Goal: Task Accomplishment & Management: Complete application form

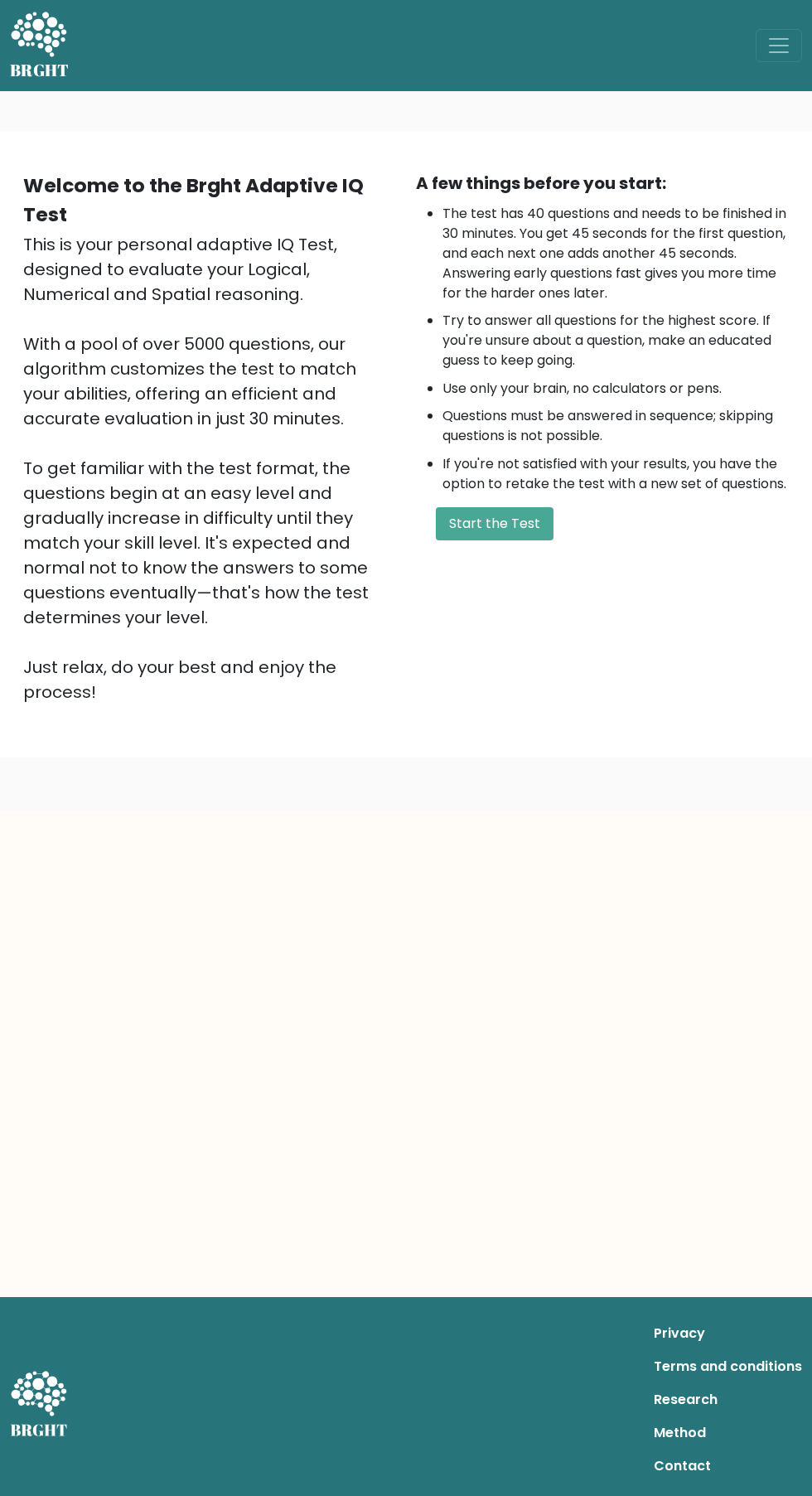
click at [544, 529] on button "Start the Test" at bounding box center [494, 523] width 117 height 33
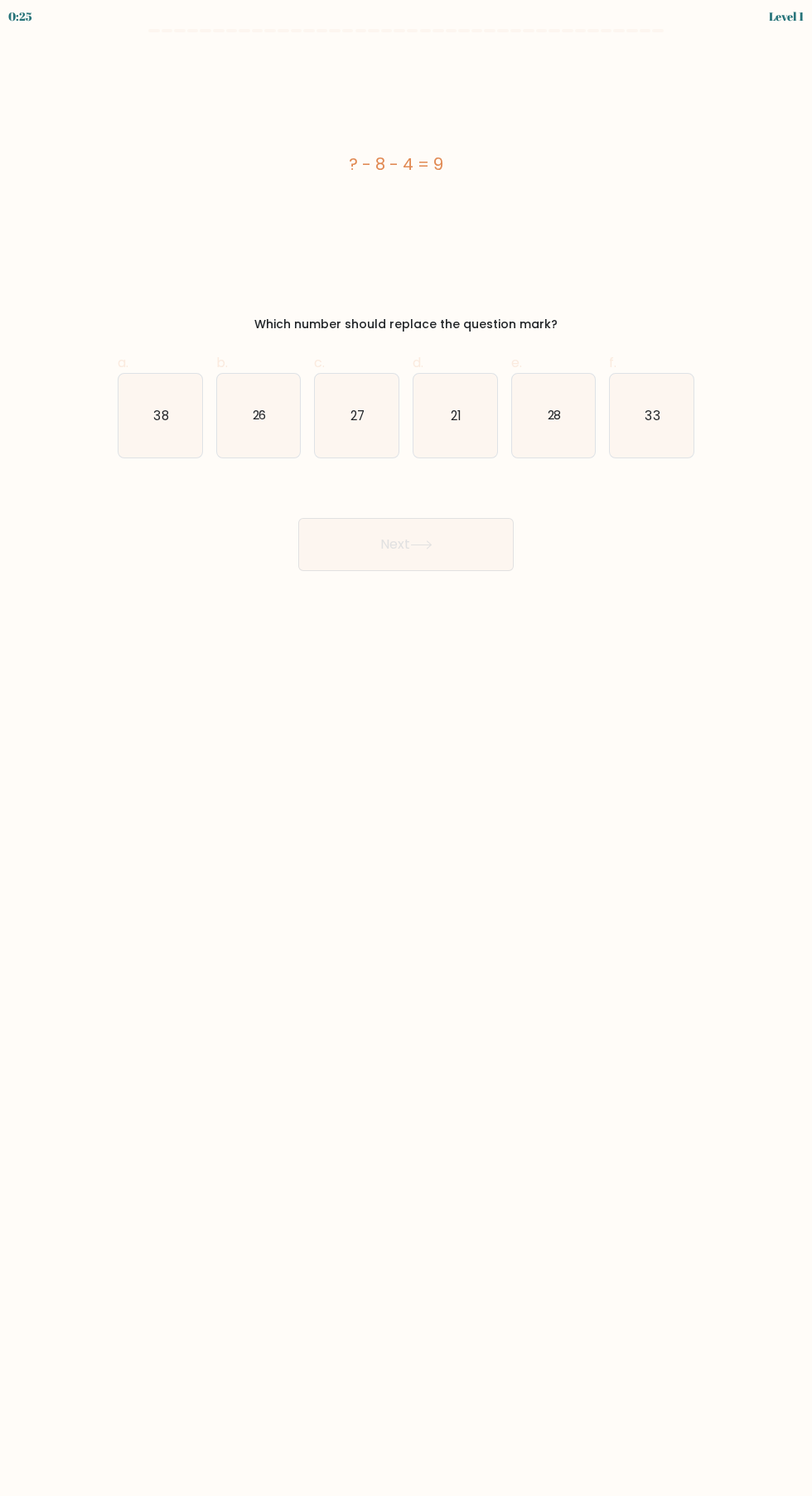
click at [449, 443] on icon "21" at bounding box center [455, 415] width 84 height 84
click at [406, 748] on input "d. 21" at bounding box center [406, 753] width 1 height 11
radio input "true"
click at [467, 565] on button "Next" at bounding box center [406, 544] width 215 height 53
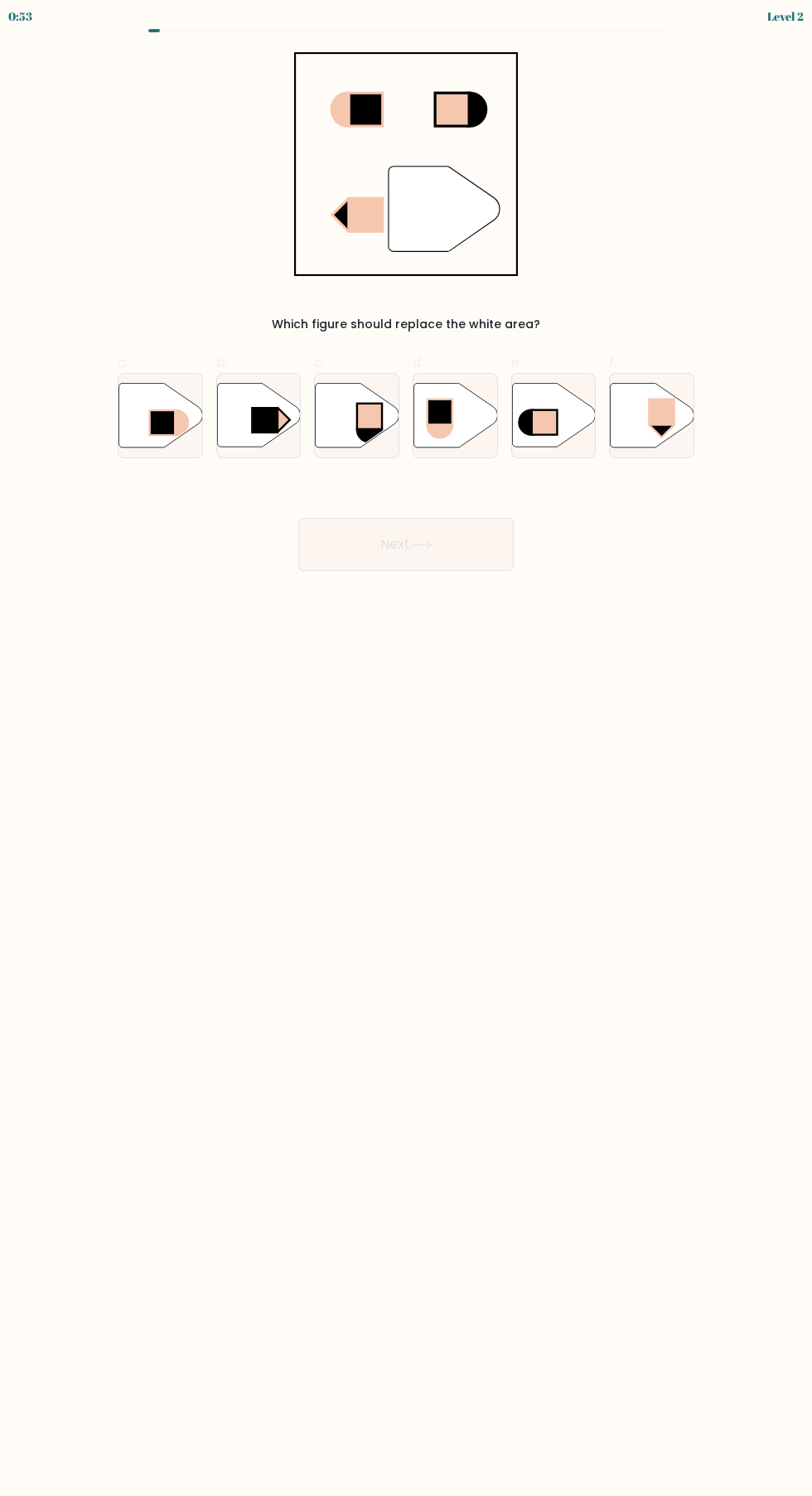
click at [261, 435] on icon at bounding box center [259, 414] width 84 height 64
click at [406, 748] on input "b." at bounding box center [406, 753] width 1 height 11
radio input "true"
click at [443, 559] on button "Next" at bounding box center [406, 544] width 215 height 53
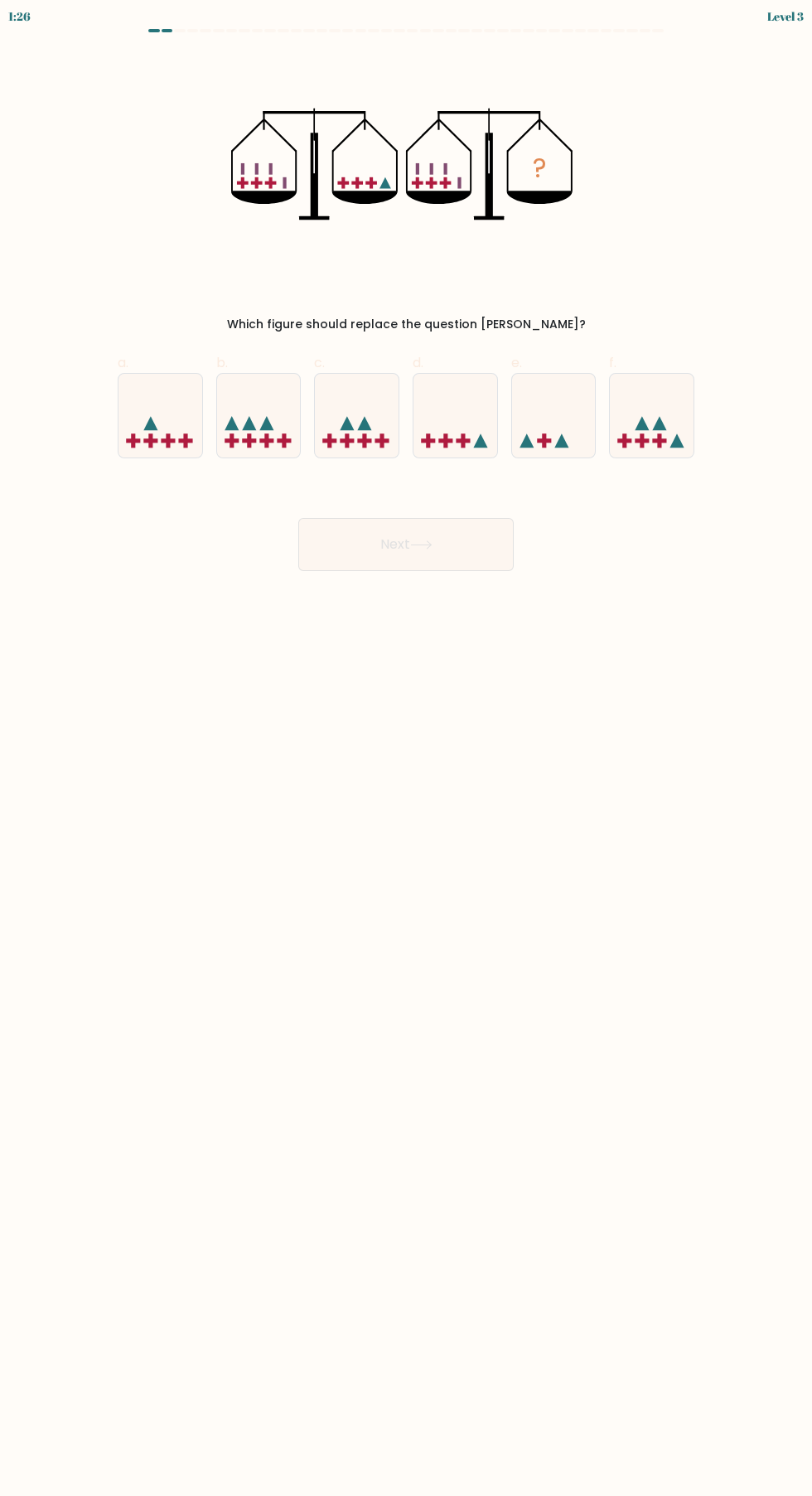
click at [468, 427] on icon at bounding box center [455, 415] width 84 height 68
click at [406, 748] on input "d." at bounding box center [406, 753] width 1 height 11
radio input "true"
click at [459, 561] on button "Next" at bounding box center [406, 544] width 215 height 53
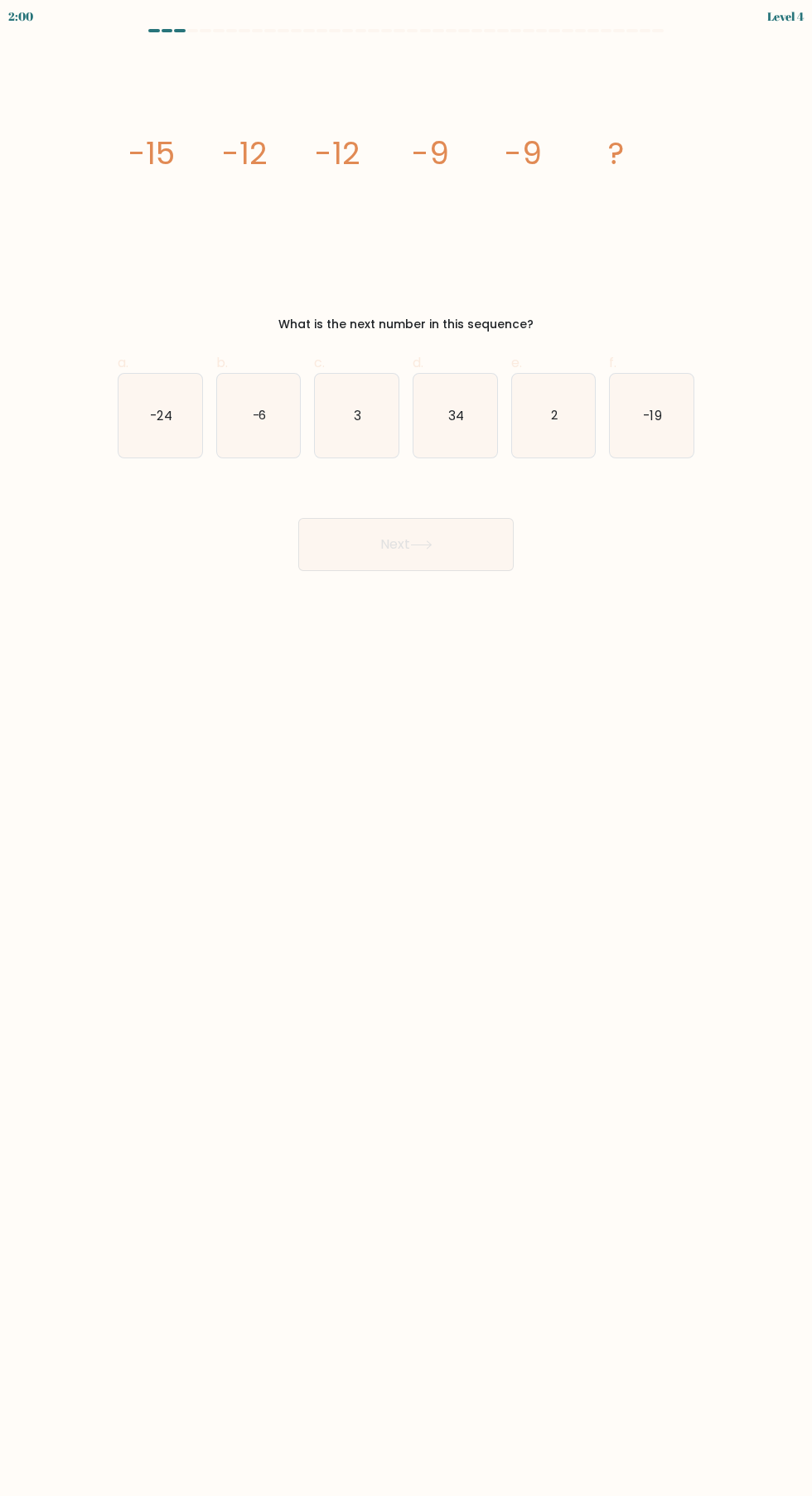
click at [269, 424] on icon "-6" at bounding box center [259, 415] width 84 height 84
click at [406, 748] on input "b. -6" at bounding box center [406, 753] width 1 height 11
radio input "true"
click at [425, 544] on icon at bounding box center [421, 544] width 20 height 7
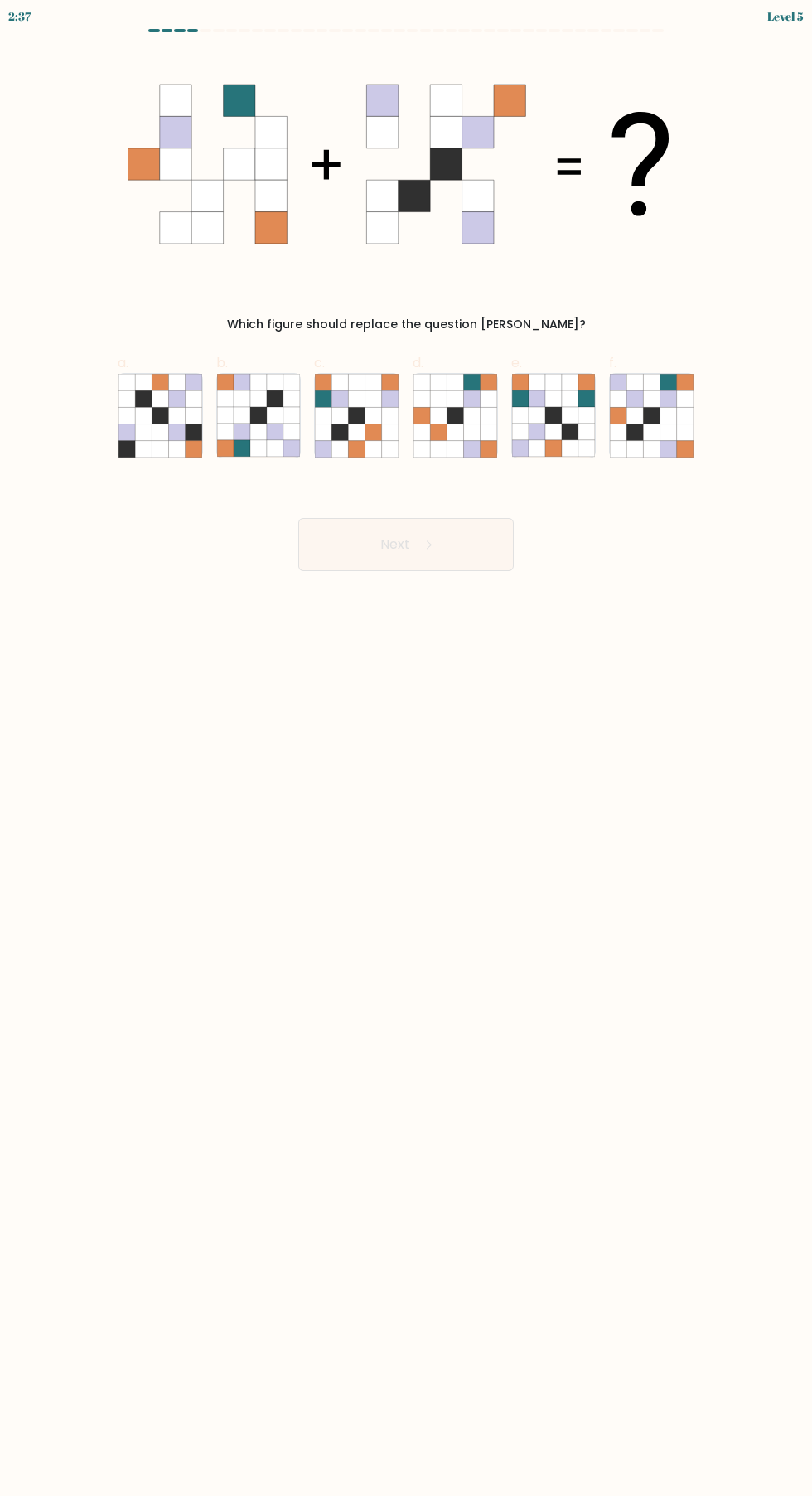
click at [550, 455] on icon at bounding box center [553, 448] width 17 height 17
click at [406, 748] on input "e." at bounding box center [406, 753] width 1 height 11
radio input "true"
click at [485, 562] on button "Next" at bounding box center [406, 544] width 215 height 53
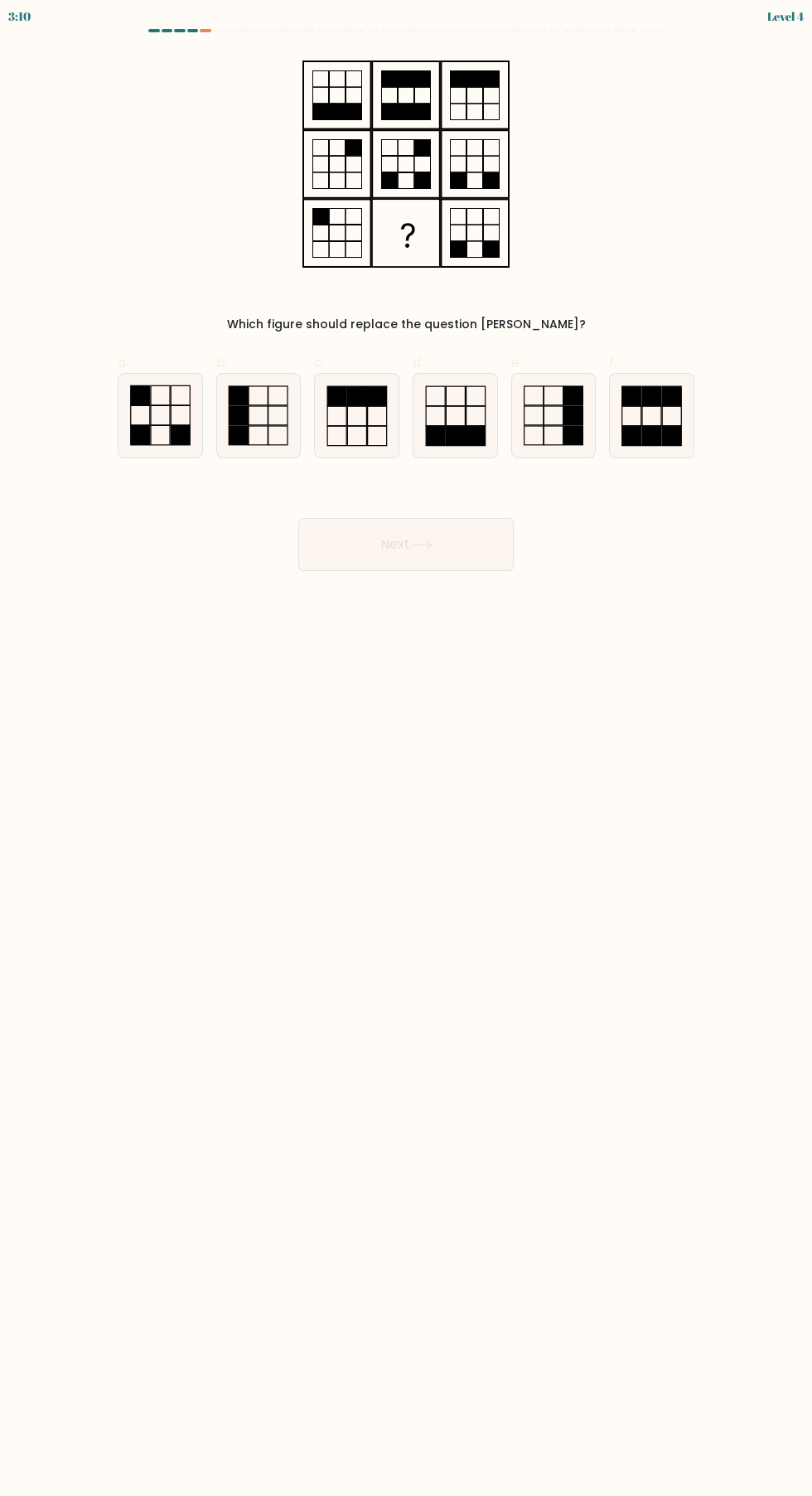
click at [662, 421] on rect at bounding box center [651, 415] width 19 height 19
click at [406, 748] on input "f." at bounding box center [406, 753] width 1 height 11
radio input "true"
click at [174, 418] on icon at bounding box center [160, 415] width 84 height 84
click at [406, 748] on input "a." at bounding box center [406, 753] width 1 height 11
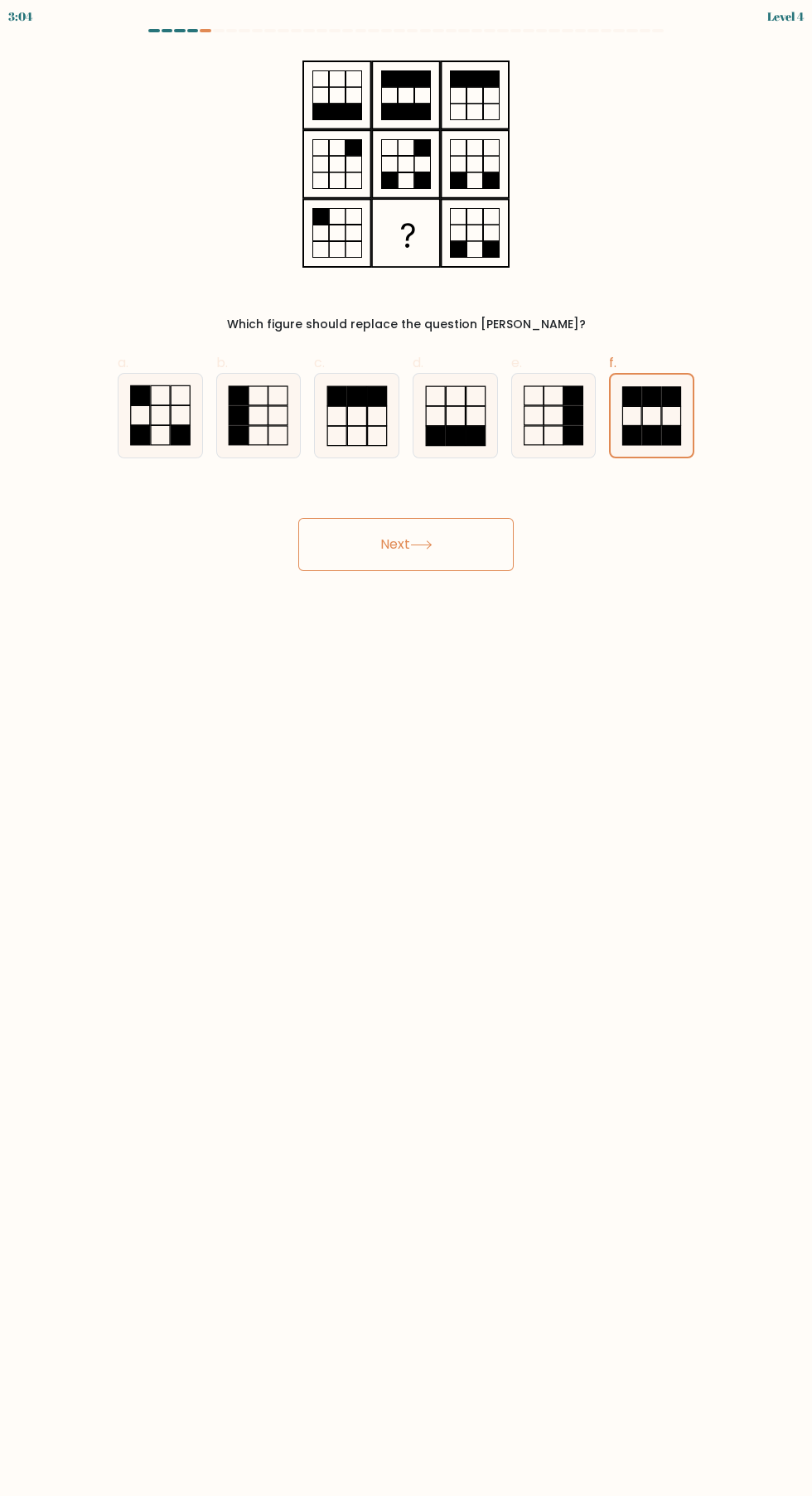
radio input "true"
click at [446, 559] on button "Next" at bounding box center [406, 544] width 215 height 53
click at [382, 552] on button "Next" at bounding box center [406, 544] width 215 height 53
click at [462, 555] on button "Next" at bounding box center [406, 544] width 215 height 53
click at [480, 543] on button "Next" at bounding box center [406, 544] width 215 height 53
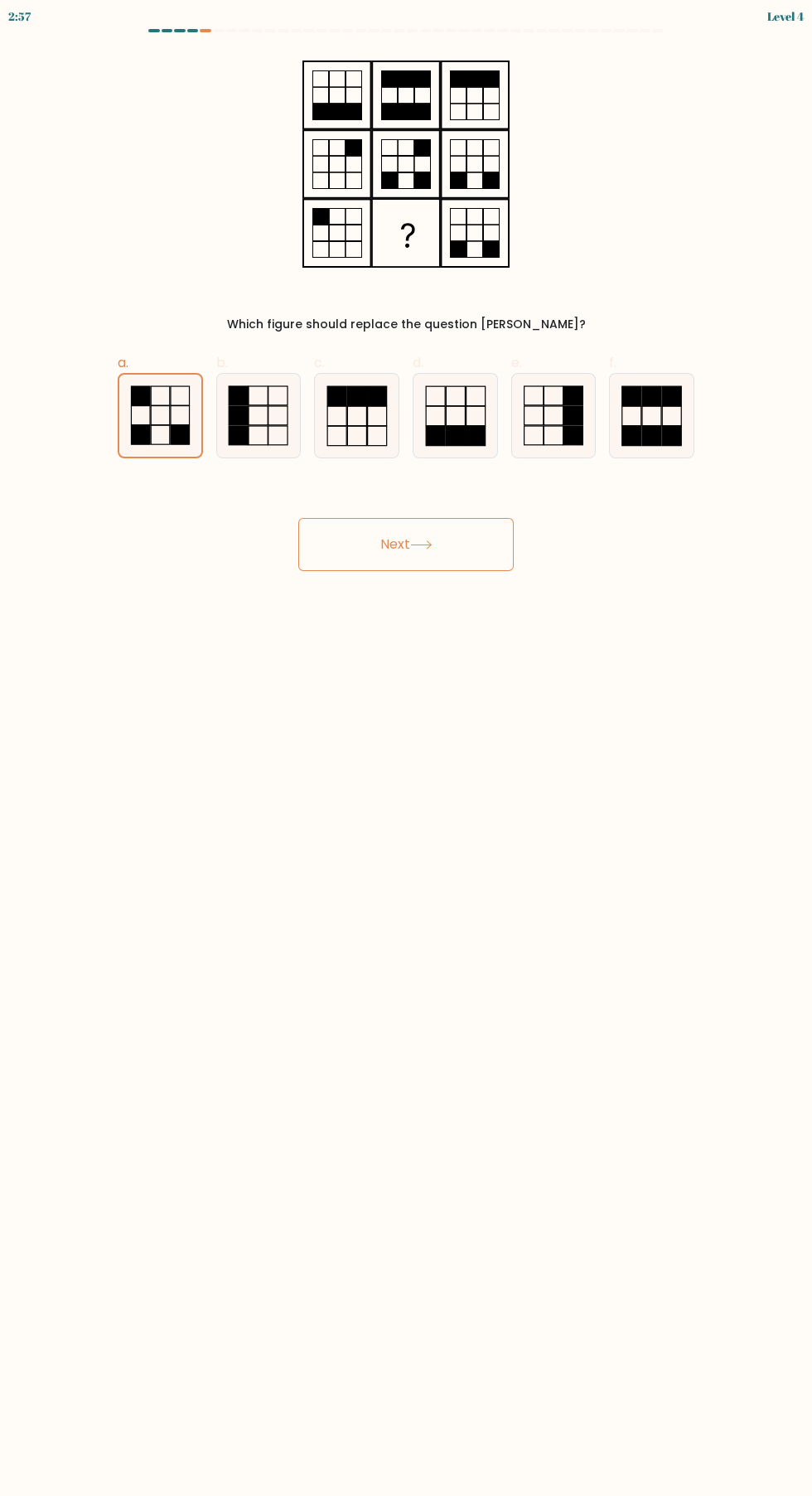
click at [425, 548] on icon at bounding box center [421, 544] width 22 height 9
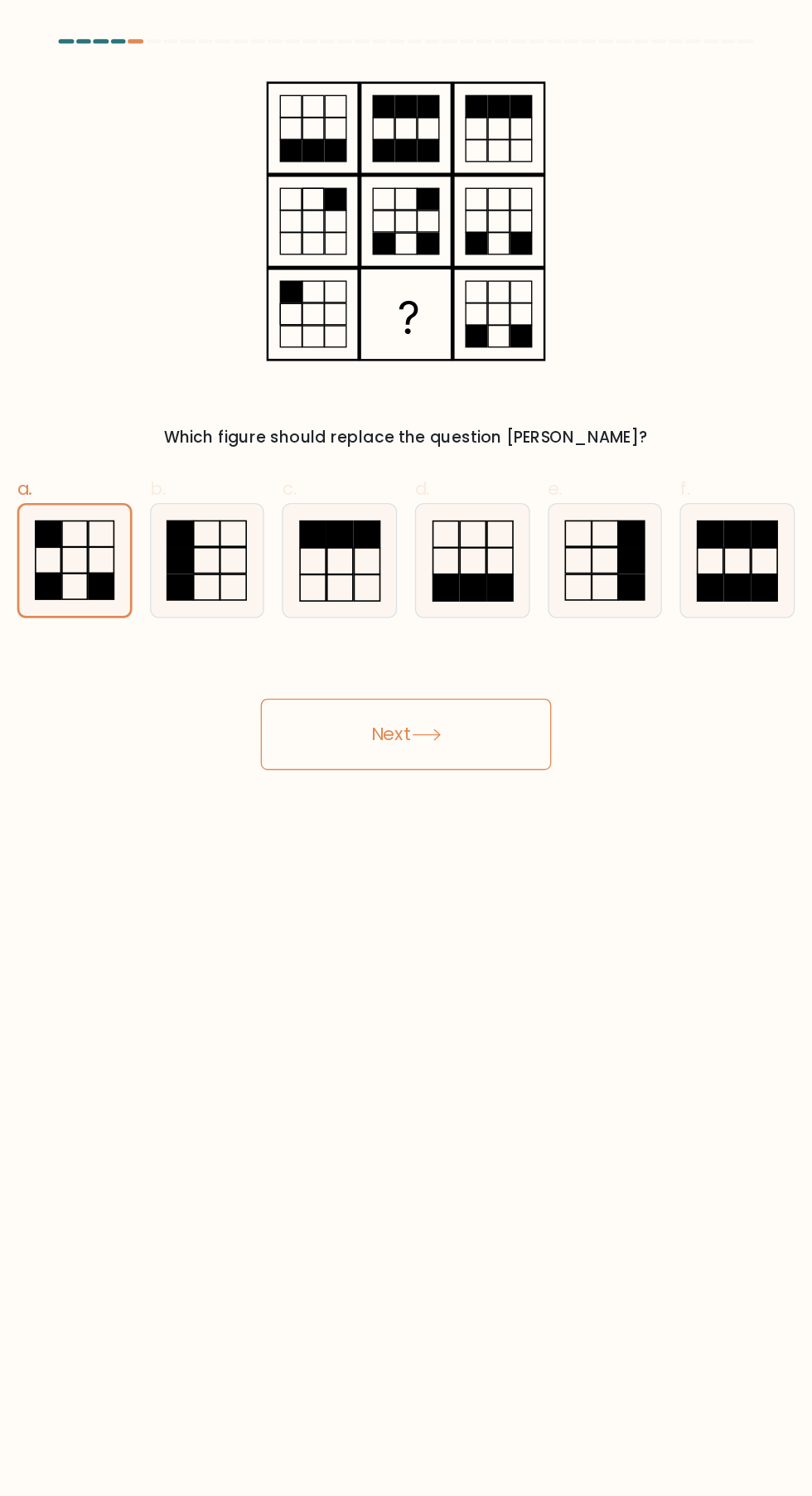
click at [446, 540] on button "Next" at bounding box center [406, 544] width 215 height 53
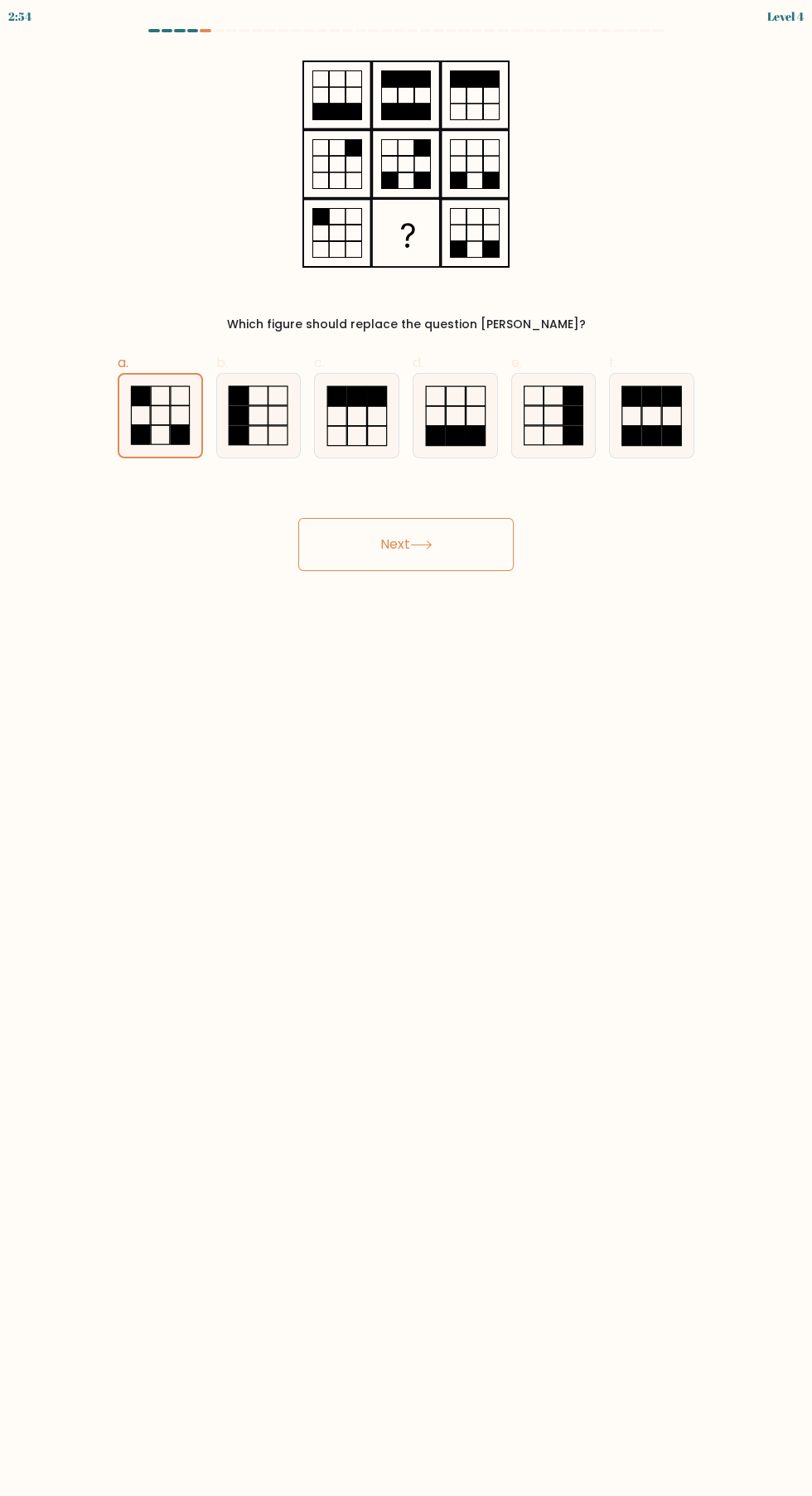
click at [415, 724] on body "2:54 Level 4" at bounding box center [406, 748] width 812 height 1496
click at [395, 594] on body "2:53 Level 4" at bounding box center [406, 748] width 812 height 1496
click at [183, 415] on icon at bounding box center [160, 415] width 82 height 82
click at [406, 748] on input "a." at bounding box center [406, 753] width 1 height 11
click at [425, 545] on icon at bounding box center [421, 544] width 22 height 9
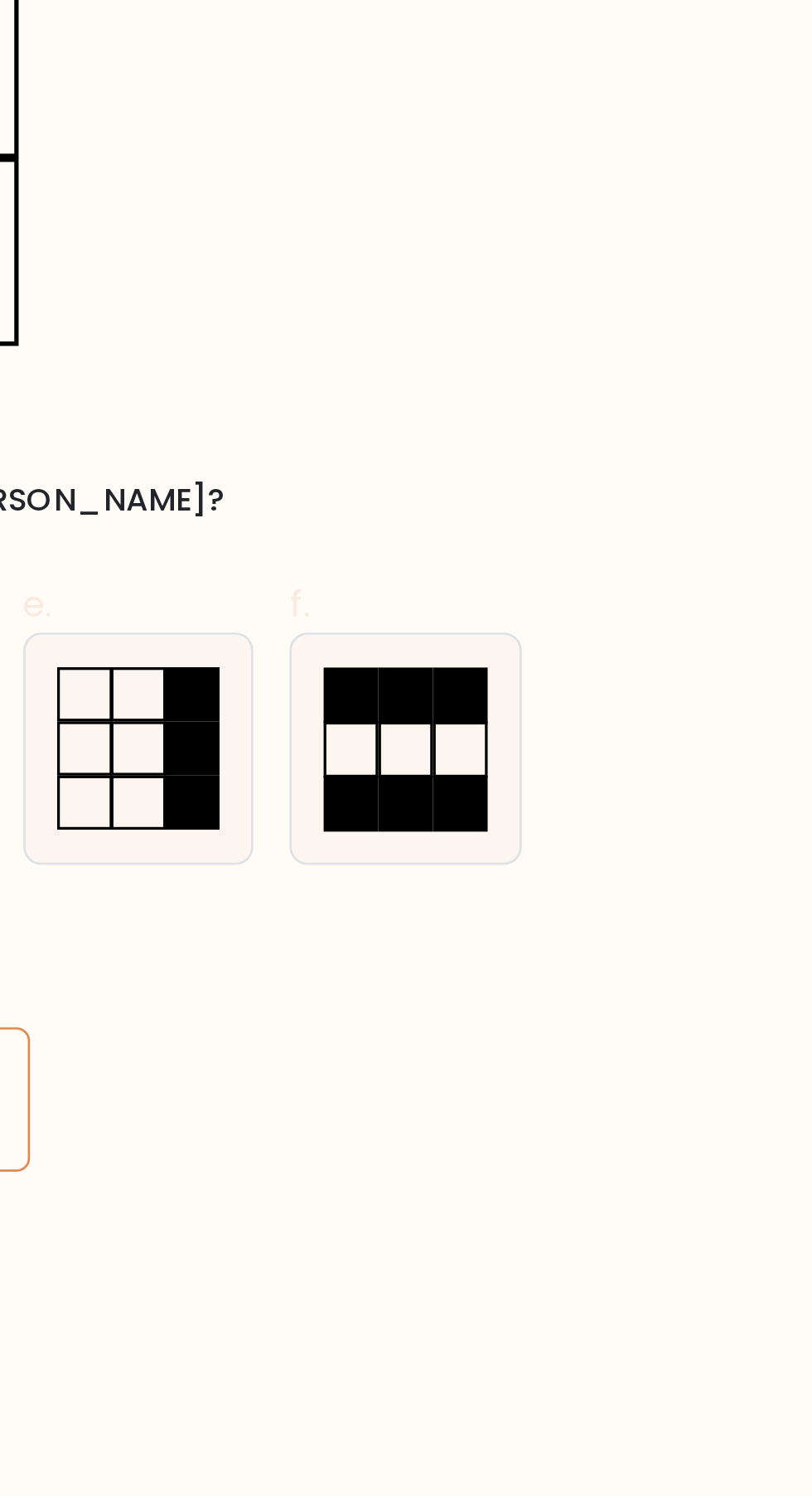
click at [666, 430] on rect at bounding box center [671, 435] width 19 height 19
click at [406, 748] on input "f." at bounding box center [406, 753] width 1 height 11
radio input "true"
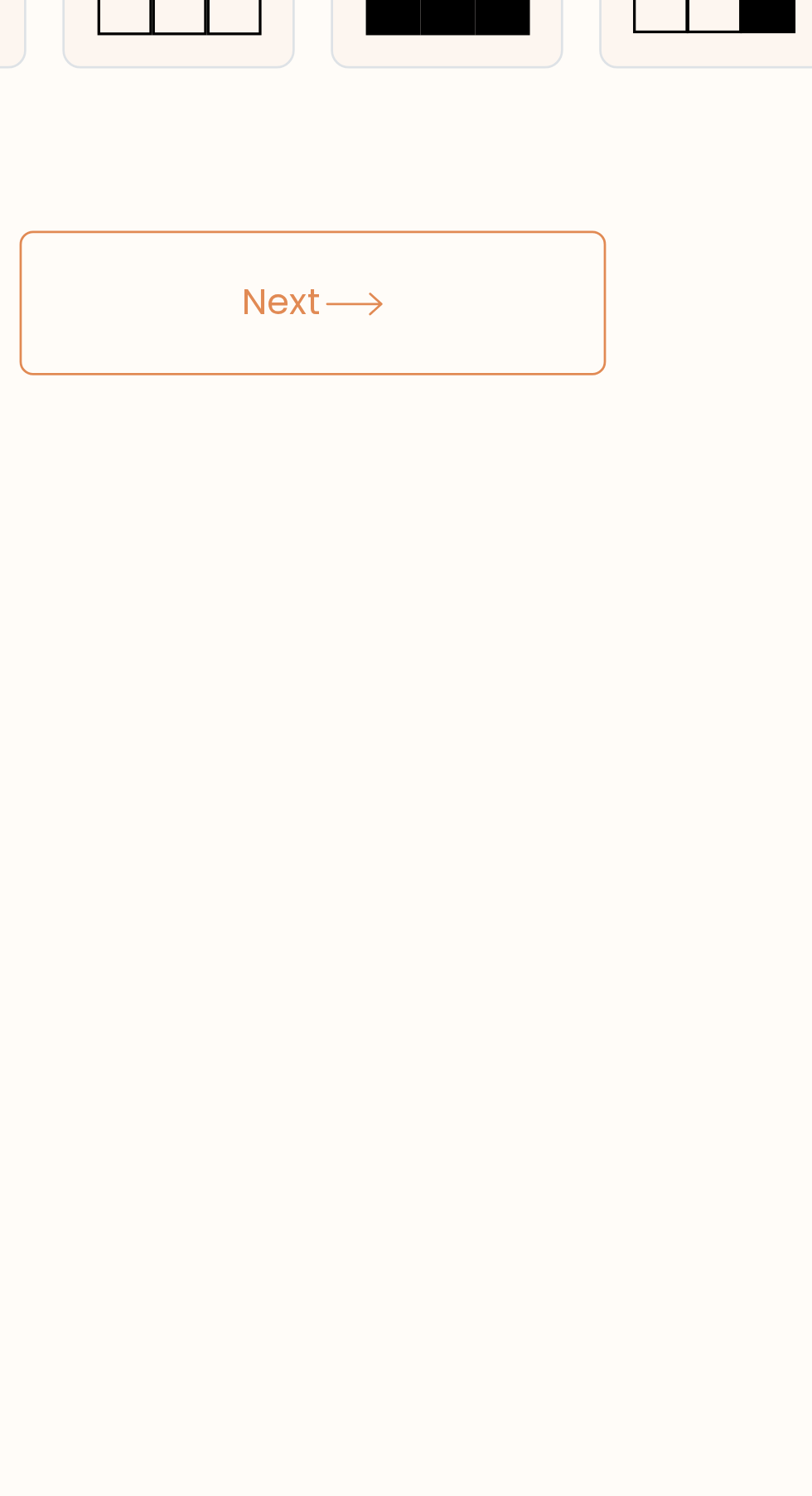
click at [436, 703] on body "2:48 Level 4" at bounding box center [406, 748] width 812 height 1496
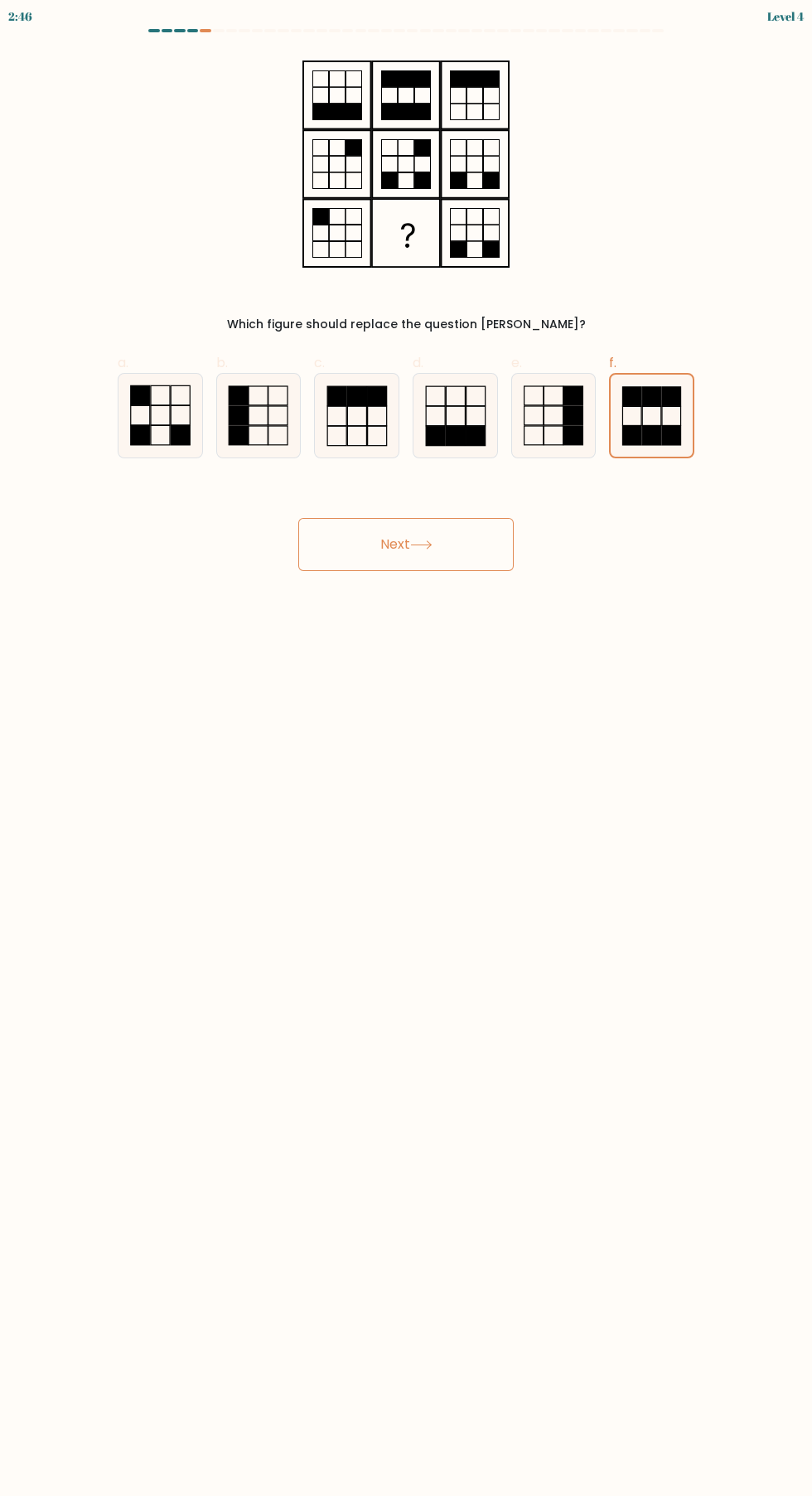
click at [169, 414] on icon at bounding box center [160, 415] width 84 height 84
click at [406, 748] on input "a." at bounding box center [406, 753] width 1 height 11
radio input "true"
click at [145, 419] on icon at bounding box center [160, 415] width 82 height 82
click at [406, 748] on input "a." at bounding box center [406, 753] width 1 height 11
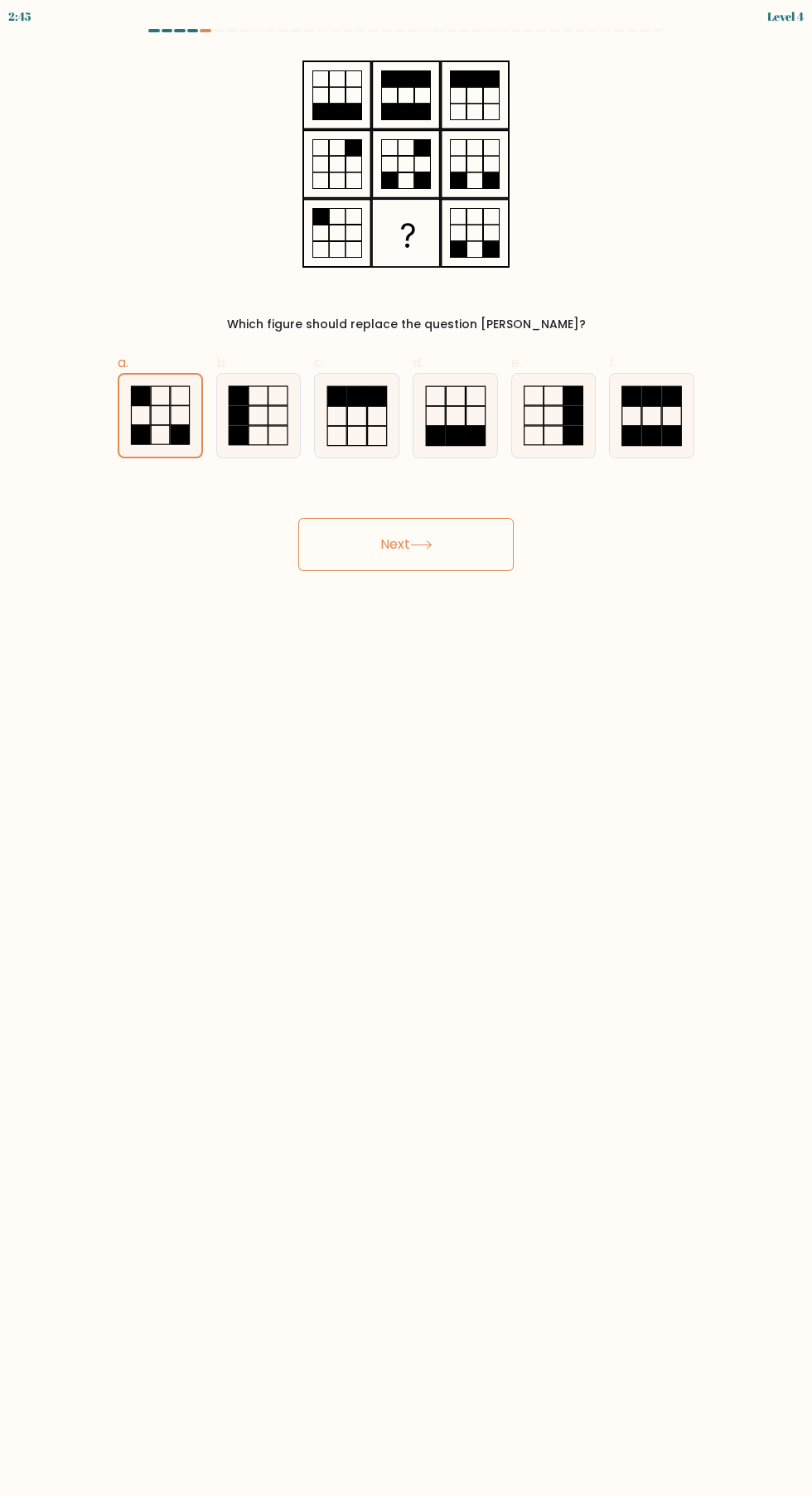
click at [455, 547] on button "Next" at bounding box center [406, 544] width 215 height 53
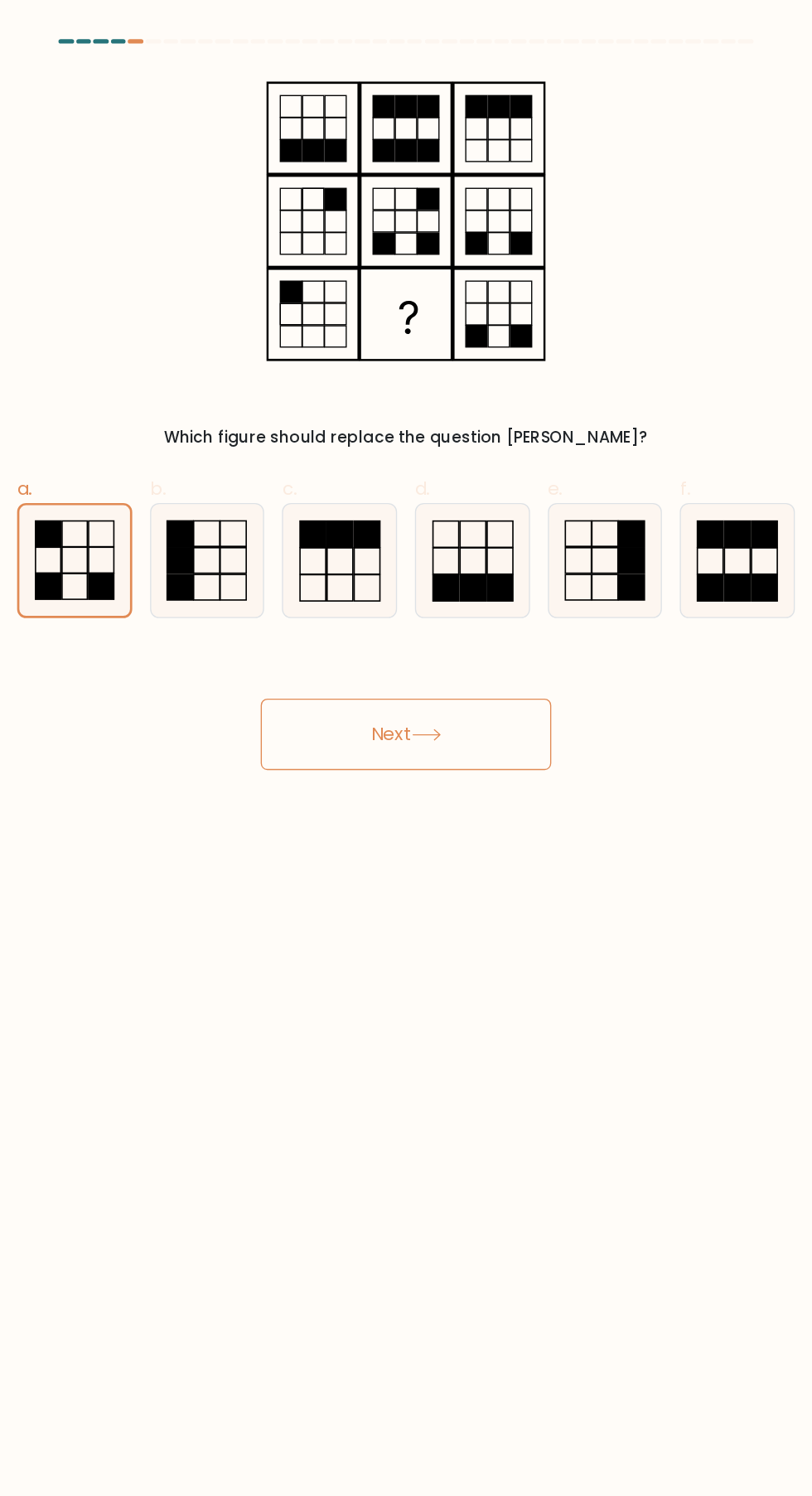
click at [373, 406] on icon at bounding box center [357, 415] width 84 height 84
click at [406, 748] on input "c." at bounding box center [406, 753] width 1 height 11
radio input "true"
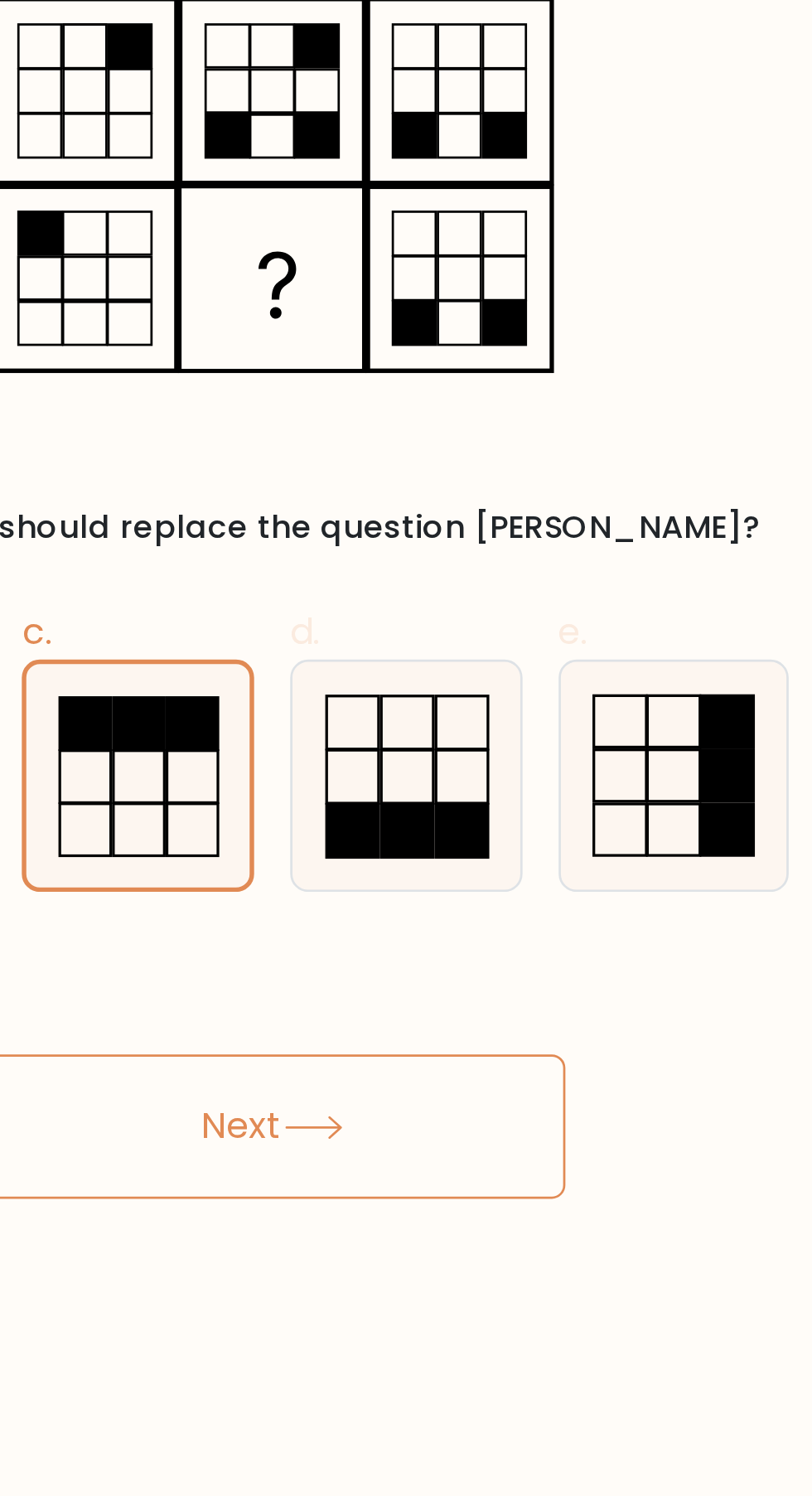
click at [469, 542] on button "Next" at bounding box center [406, 544] width 215 height 53
click at [455, 535] on button "Next" at bounding box center [406, 544] width 215 height 53
click at [445, 550] on button "Next" at bounding box center [406, 544] width 215 height 53
